Goal: Task Accomplishment & Management: Manage account settings

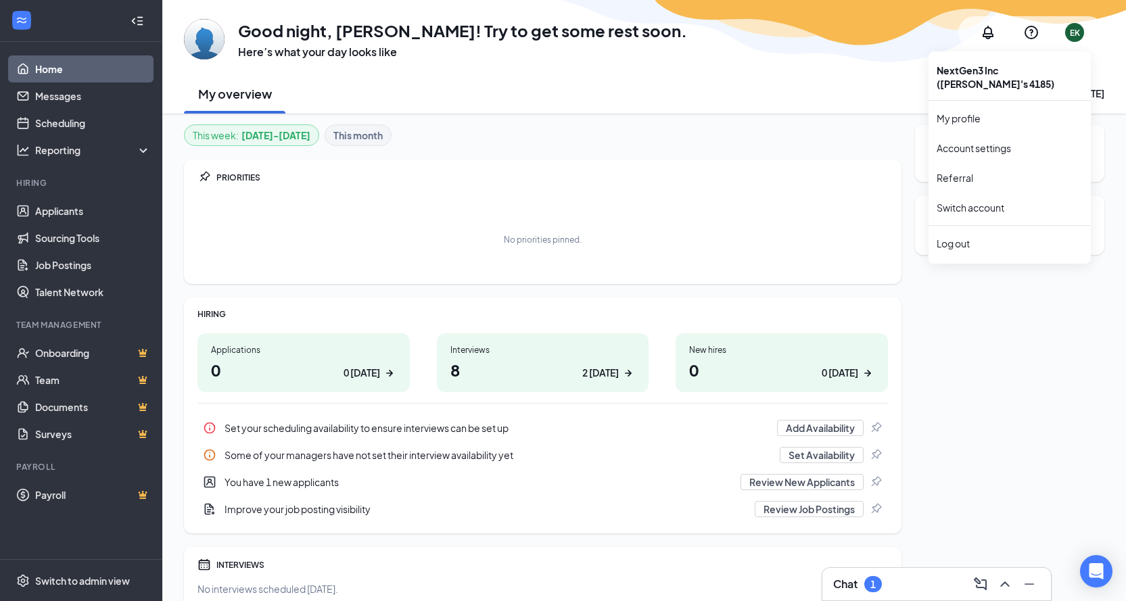
click at [1073, 38] on div "EK" at bounding box center [1075, 32] width 10 height 11
click at [968, 147] on link "Account settings" at bounding box center [1010, 148] width 146 height 14
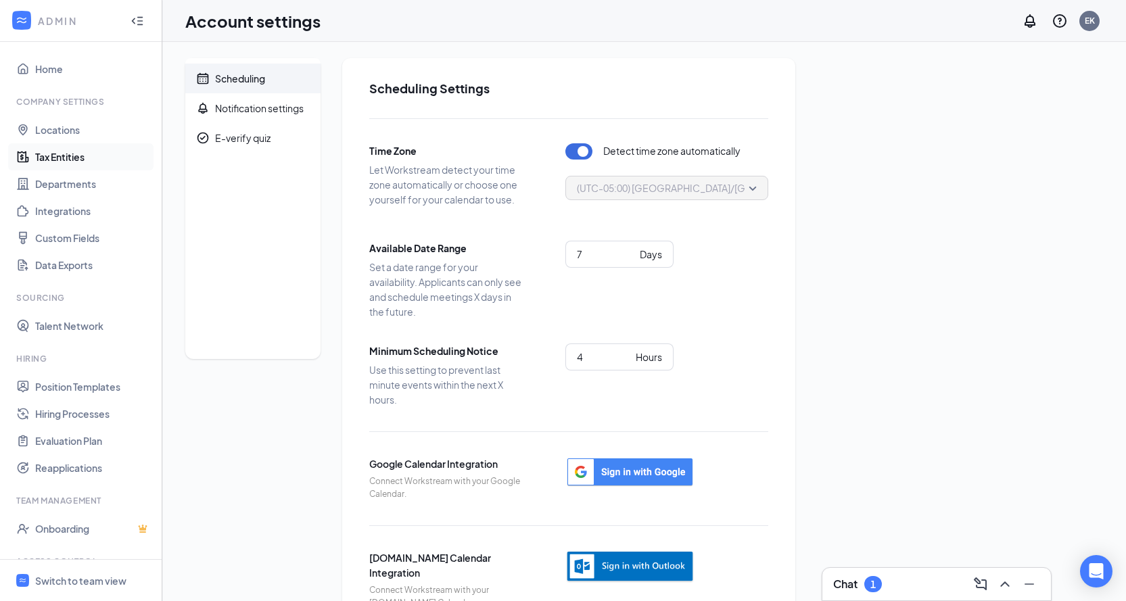
click at [74, 158] on link "Tax Entities" at bounding box center [93, 156] width 116 height 27
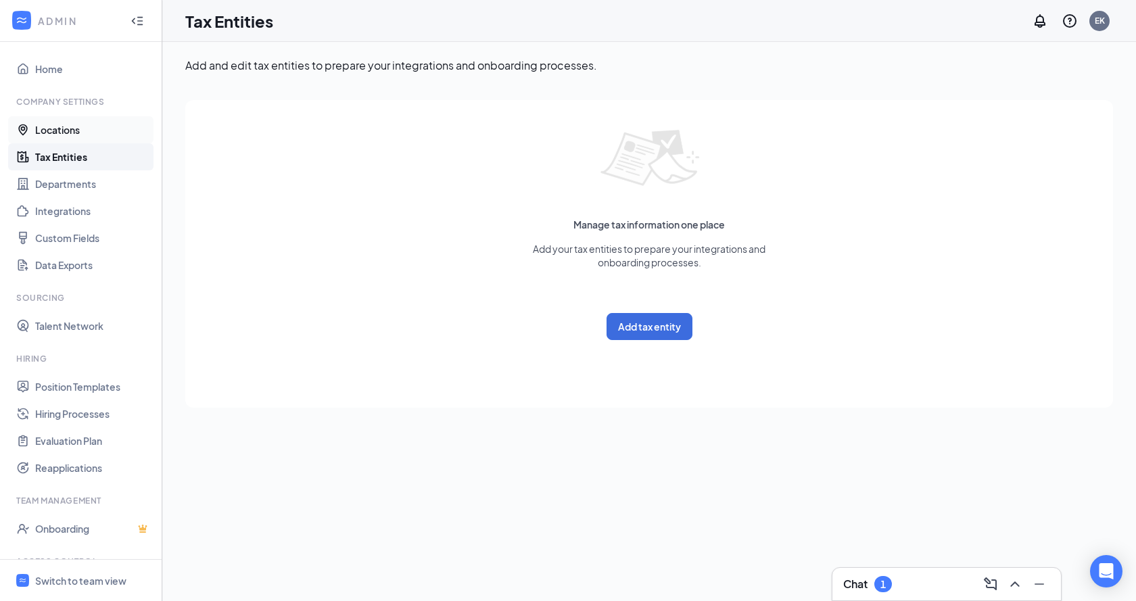
click at [60, 133] on link "Locations" at bounding box center [93, 129] width 116 height 27
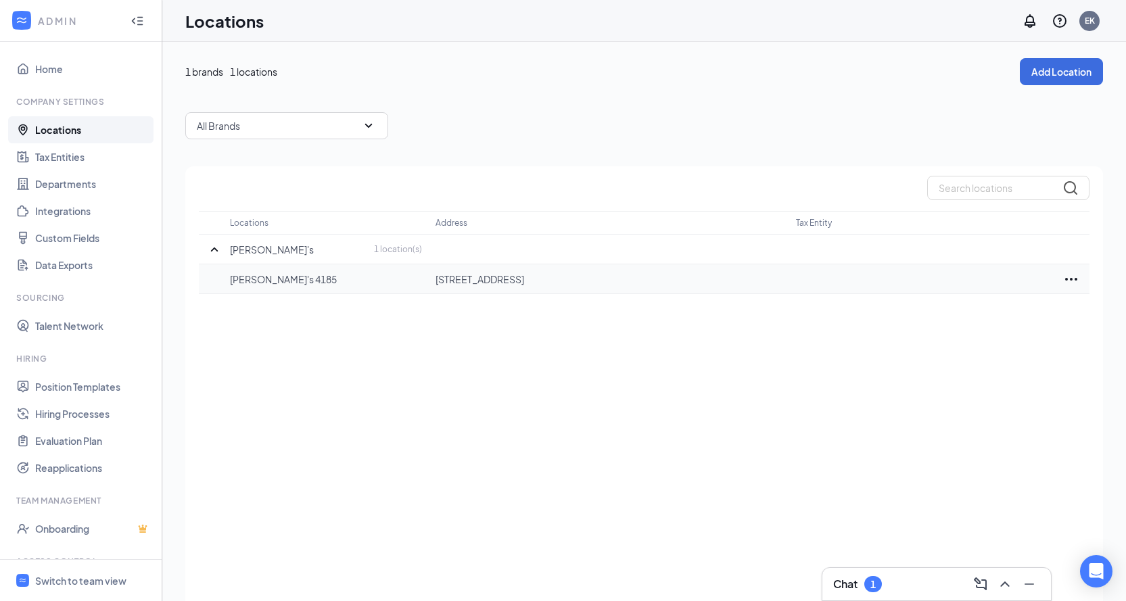
click at [1070, 277] on icon "Ellipses" at bounding box center [1071, 279] width 16 height 16
click at [960, 324] on p "Edit" at bounding box center [1012, 320] width 114 height 14
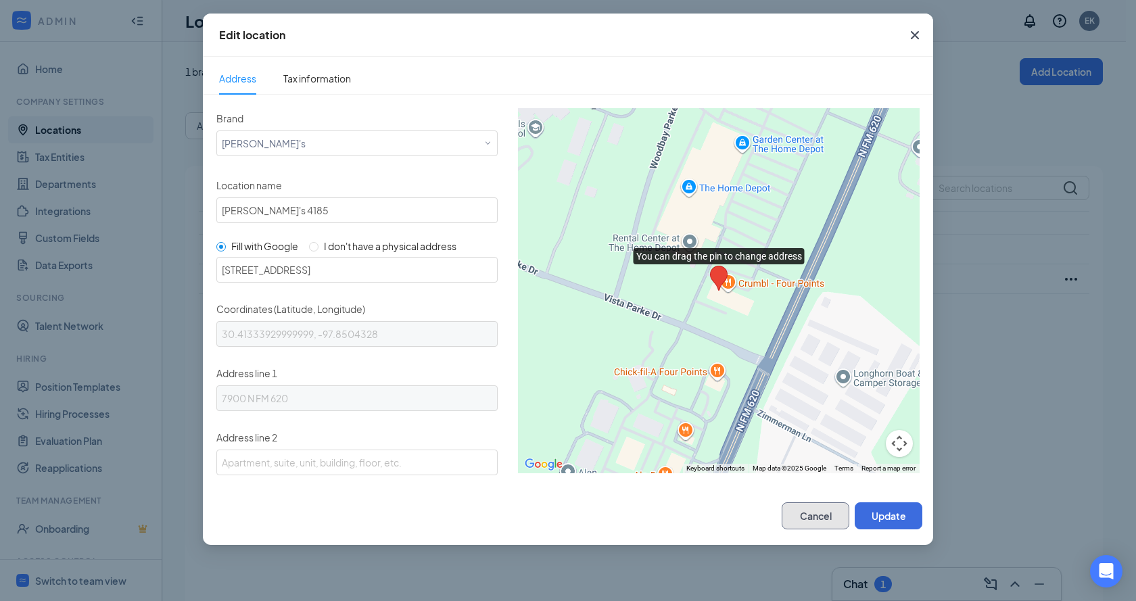
click at [801, 509] on button "Cancel" at bounding box center [816, 516] width 68 height 27
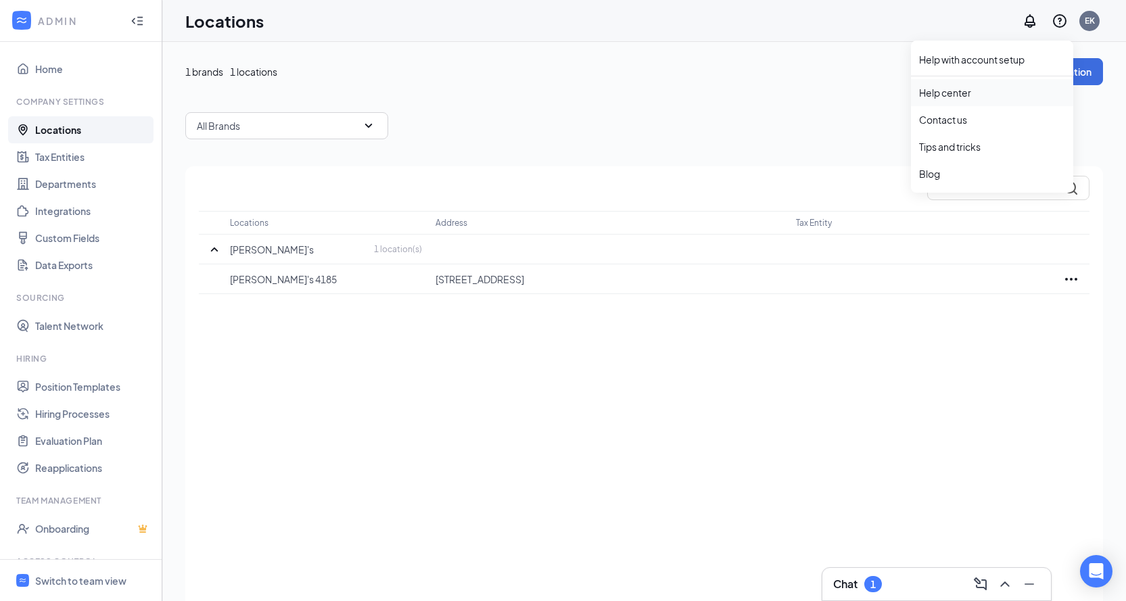
click at [979, 97] on link "Help center" at bounding box center [992, 93] width 146 height 14
click at [48, 66] on link "Home" at bounding box center [93, 68] width 116 height 27
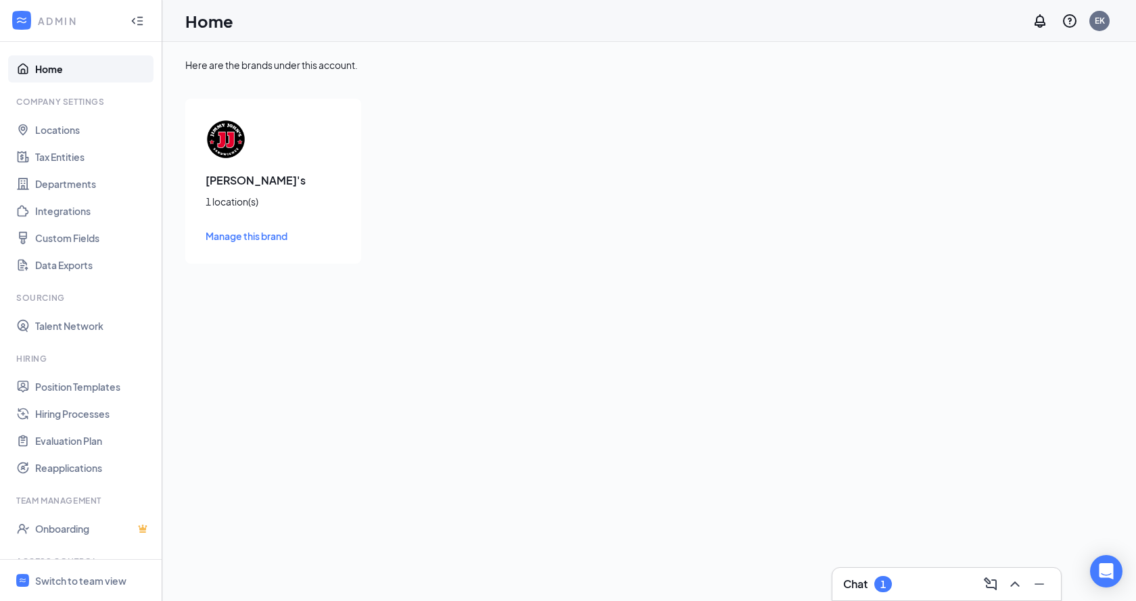
click at [261, 233] on span "Manage this brand" at bounding box center [247, 236] width 82 height 12
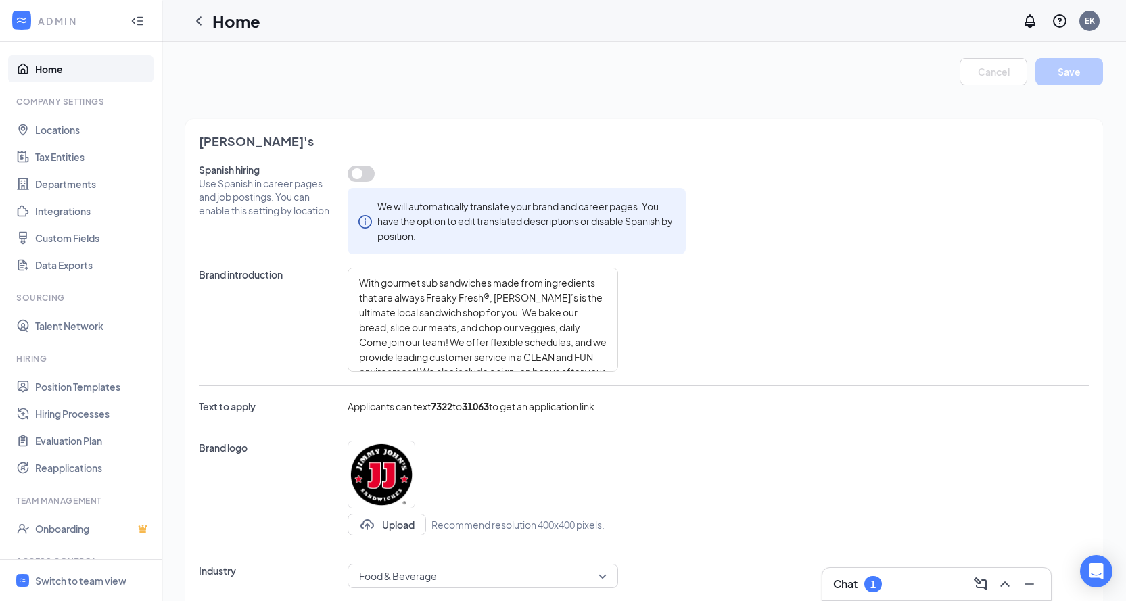
type textarea "Freaky fast paced, energetic and fun environment! No fryers, no grease; only th…"
type textarea "Perks and benefits of working at JJ4185 are as follows: Signing bonus for the f…"
type textarea "Career growth at JJ4185 looks like this: Team Member PIC (Person-in-Charge) 2nd…"
type textarea "Freaky fast paced, energetic and fun environment! No fryers, no grease; only th…"
type textarea "Perks and benefits of working at JJ4185 are as follows: Signing bonus for the f…"
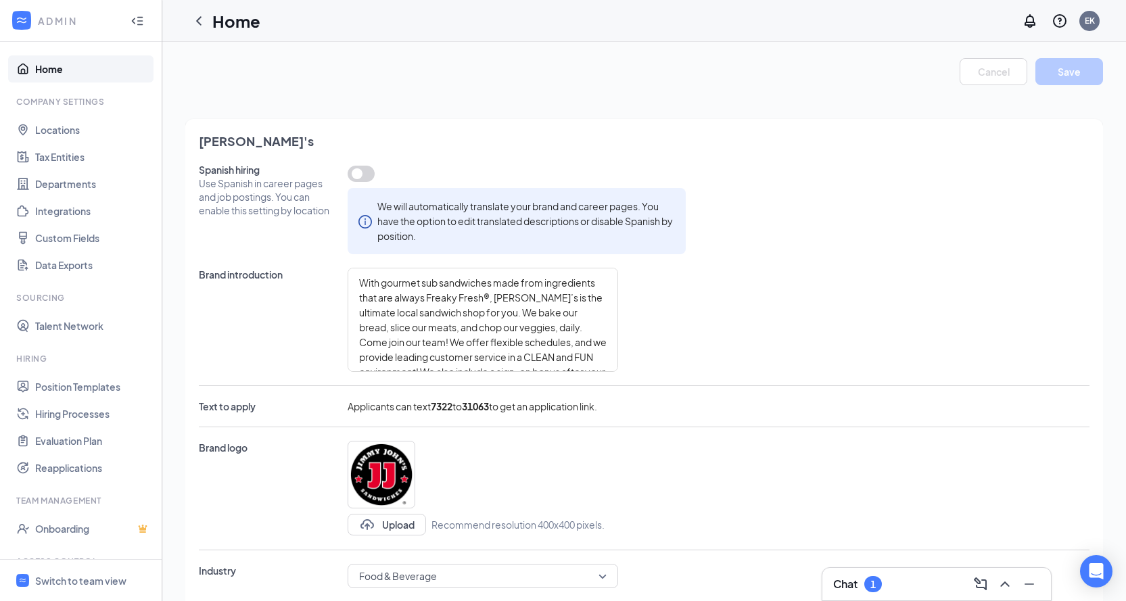
type textarea "Career growth at JJ4185 looks like this: Team Member PIC (Person-in-Charge) 2nd…"
click at [63, 185] on link "Departments" at bounding box center [93, 183] width 116 height 27
type textarea "Freaky fast paced, energetic and fun environment! No fryers, no grease; only th…"
type textarea "Perks and benefits of working at JJ4185 are as follows: Signing bonus for the f…"
type textarea "Career growth at JJ4185 looks like this: Team Member PIC (Person-in-Charge) 2nd…"
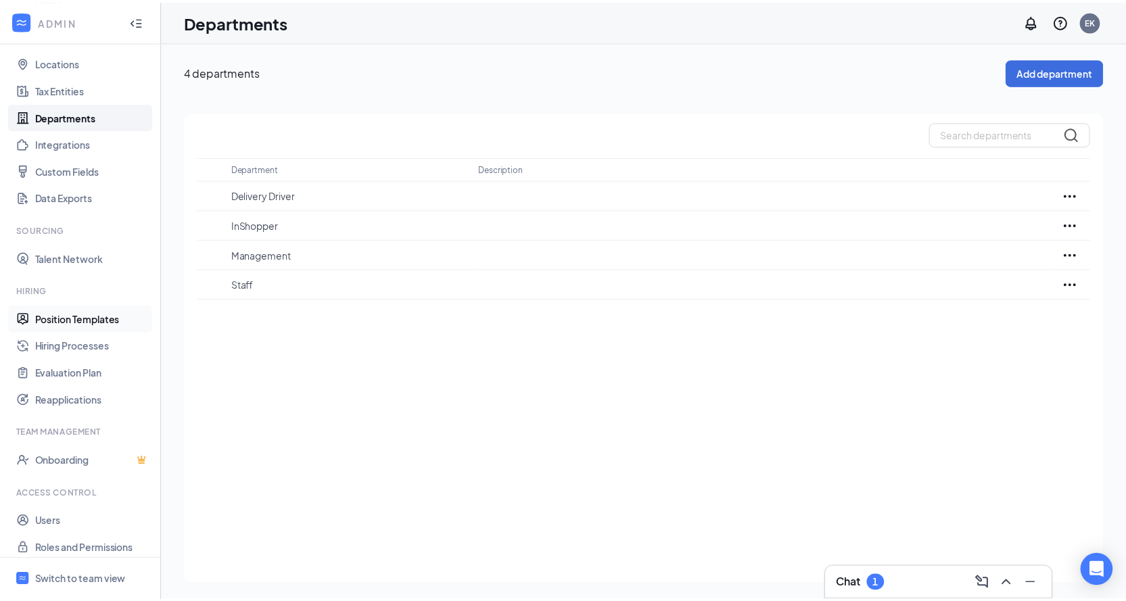
scroll to position [76, 0]
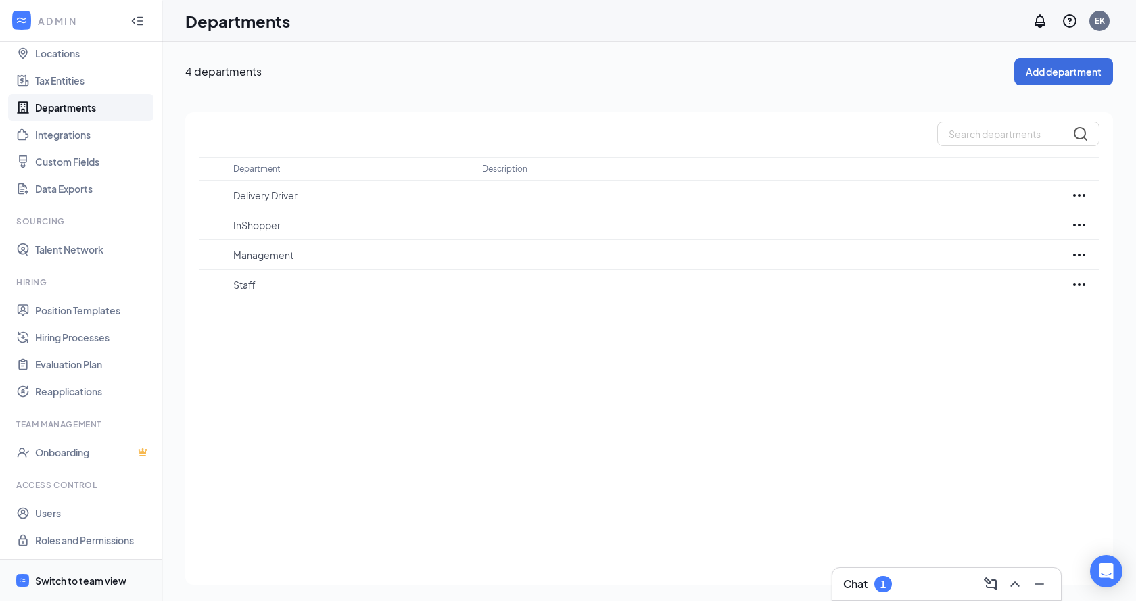
drag, startPoint x: 58, startPoint y: 579, endPoint x: 111, endPoint y: 567, distance: 54.0
click at [59, 579] on div "Switch to team view" at bounding box center [80, 581] width 91 height 14
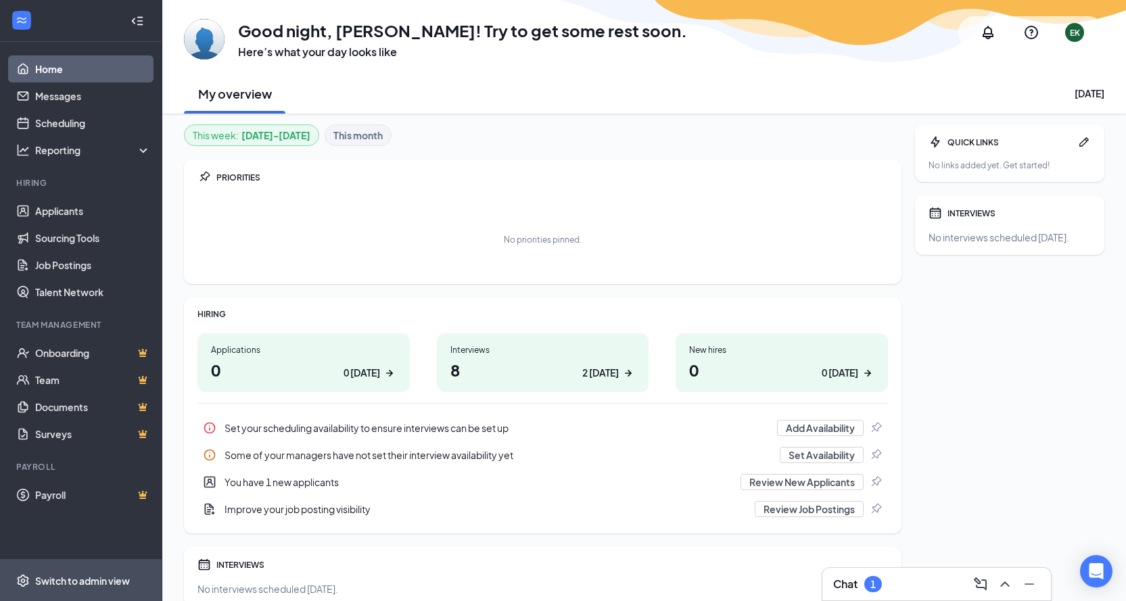
click at [89, 584] on div "Switch to admin view" at bounding box center [82, 581] width 95 height 14
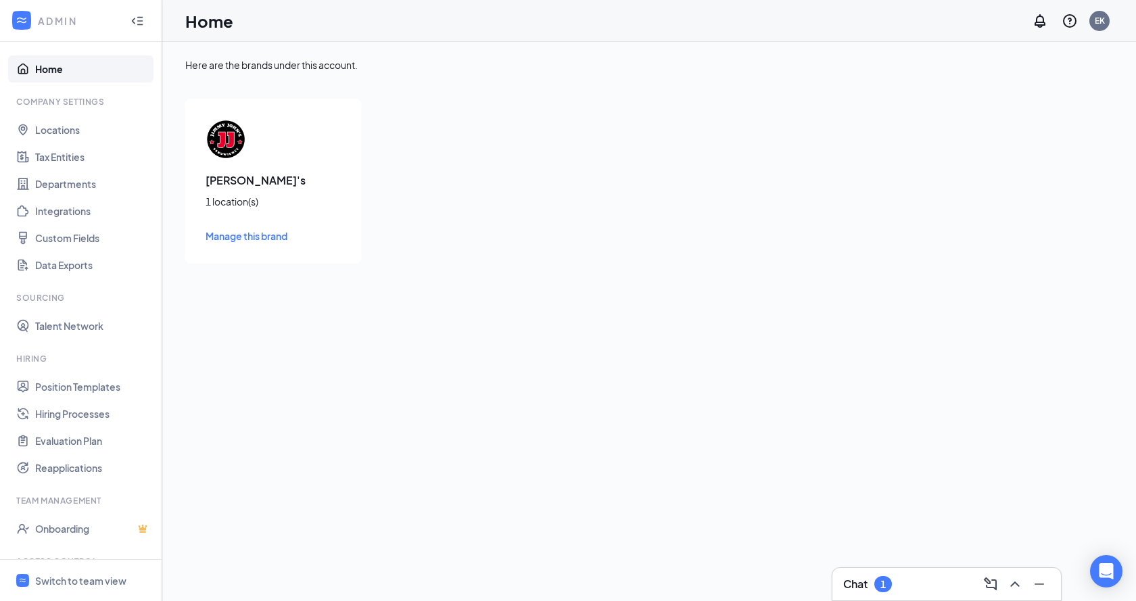
click at [68, 71] on link "Home" at bounding box center [93, 68] width 116 height 27
